Goal: Task Accomplishment & Management: Manage account settings

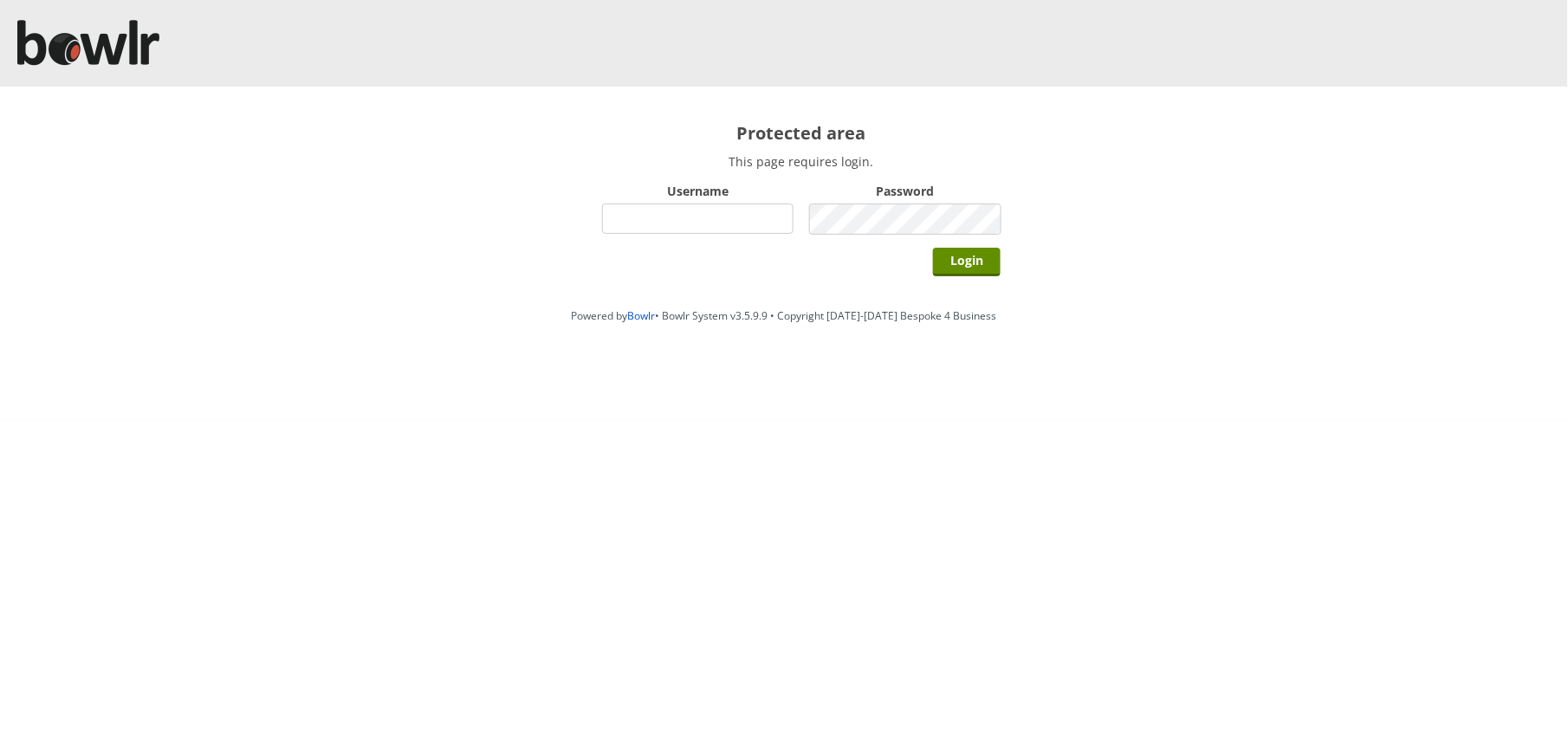
click at [732, 225] on input "Username" at bounding box center [698, 218] width 192 height 31
type input "BarRinkMonitor"
click at [934, 248] on input "Login" at bounding box center [967, 262] width 68 height 29
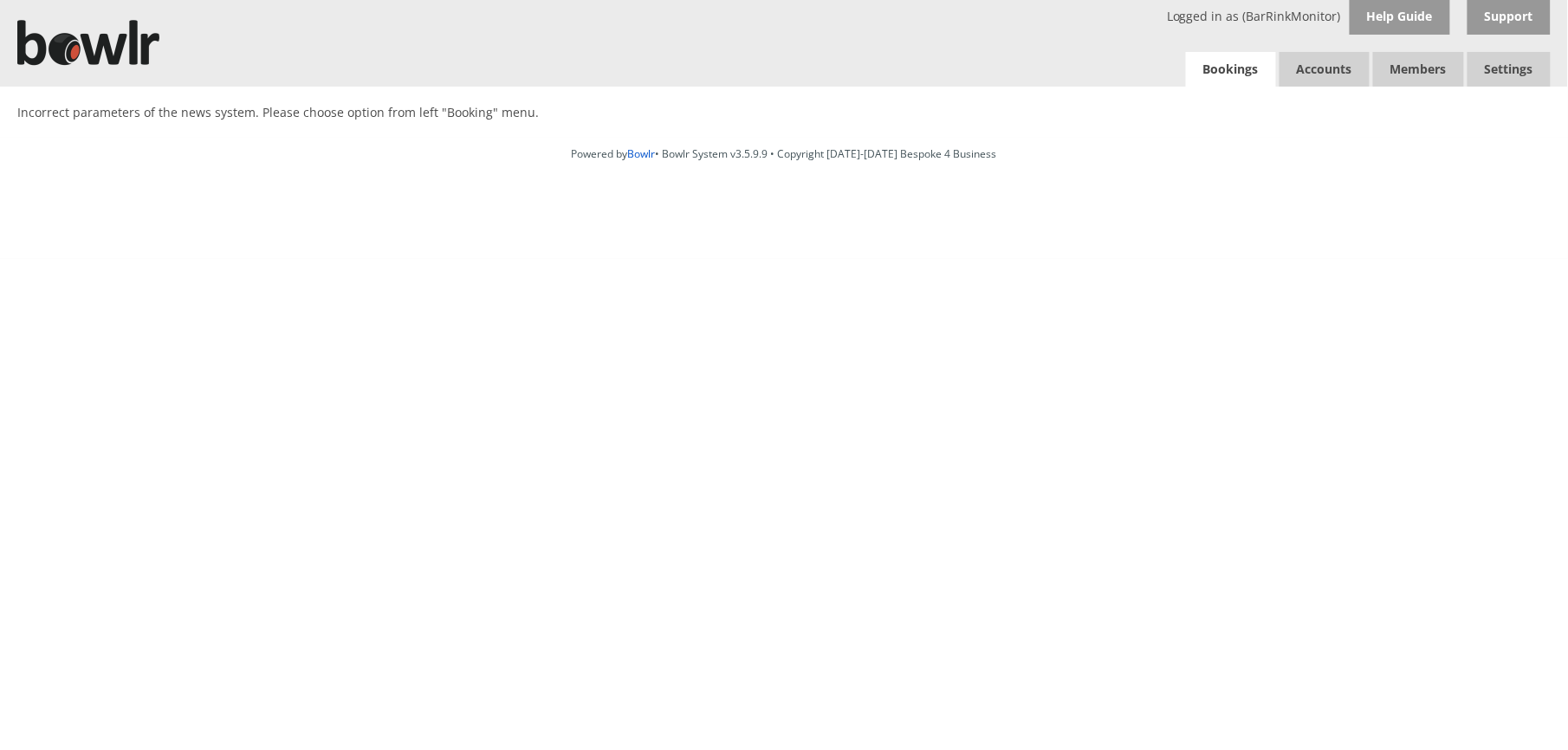
click at [1229, 66] on link "Bookings" at bounding box center [1232, 69] width 90 height 35
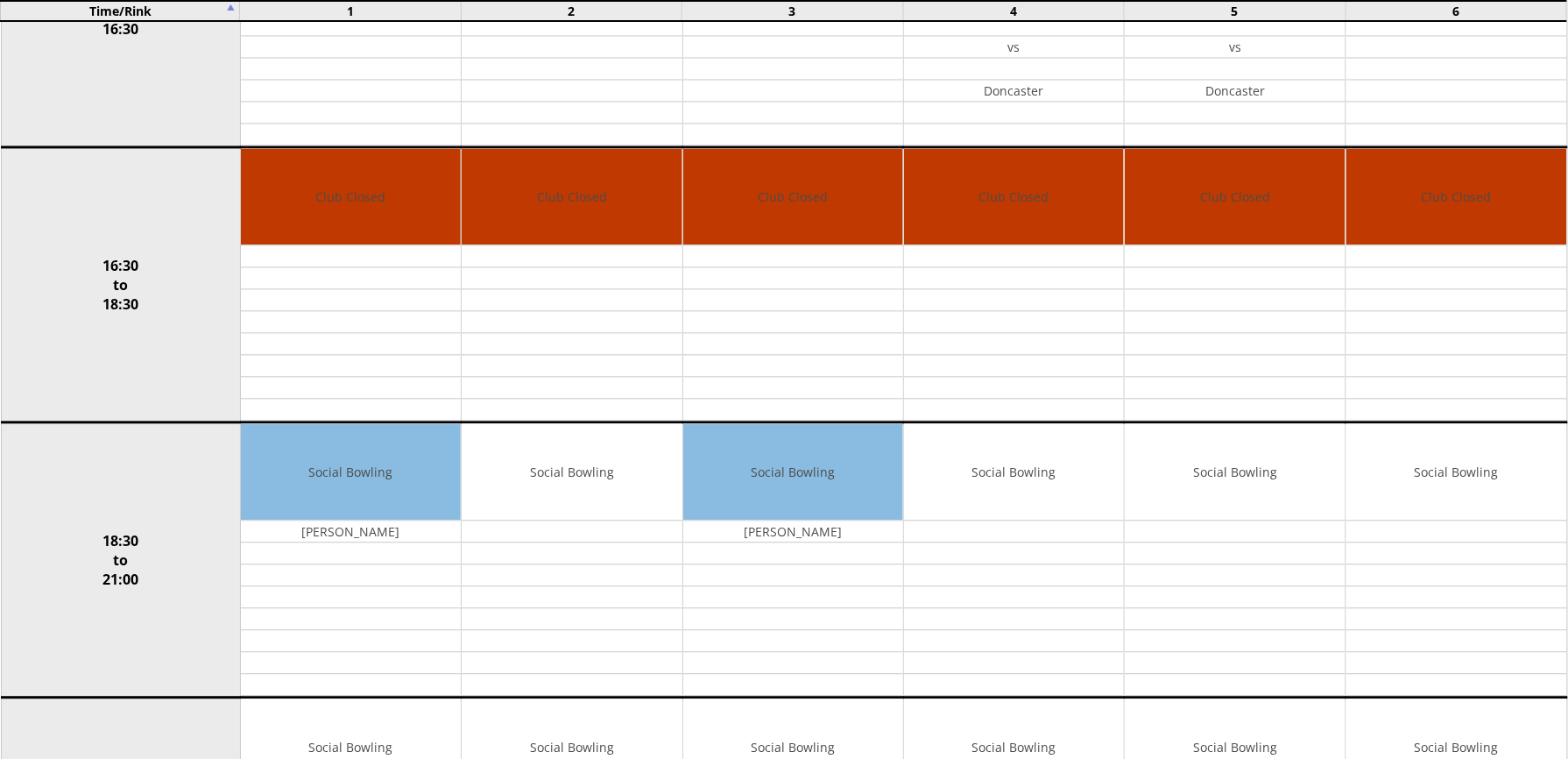
scroll to position [1231, 0]
